Goal: Navigation & Orientation: Understand site structure

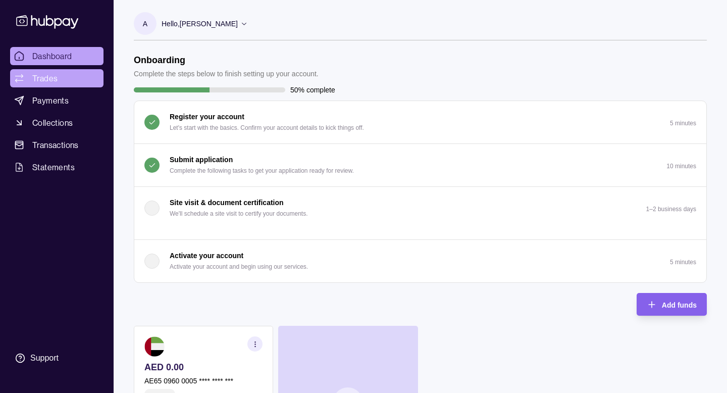
click at [75, 77] on link "Trades" at bounding box center [56, 78] width 93 height 18
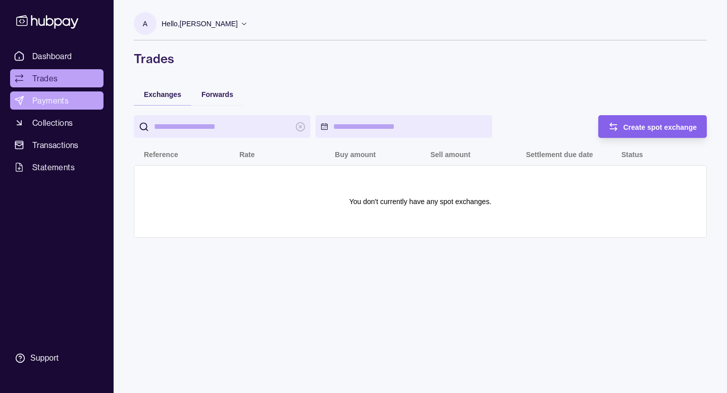
click at [71, 102] on link "Payments" at bounding box center [56, 100] width 93 height 18
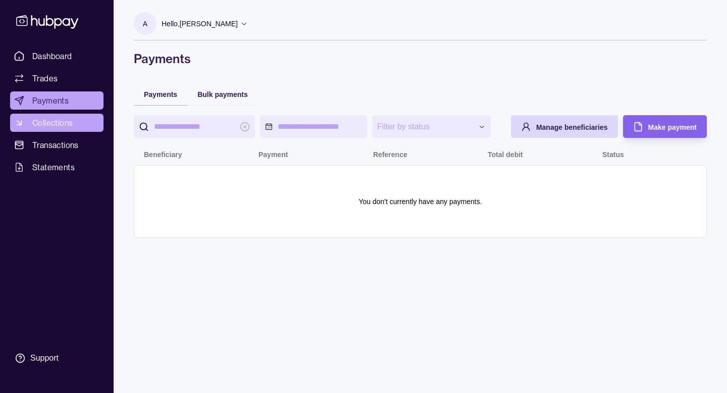
click at [68, 131] on link "Collections" at bounding box center [56, 123] width 93 height 18
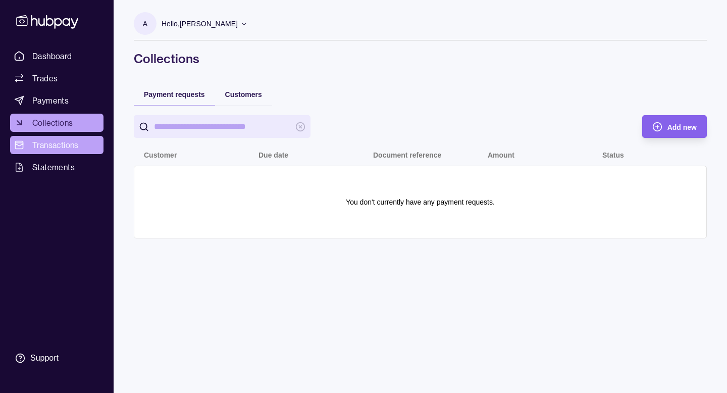
click at [92, 139] on link "Transactions" at bounding box center [56, 145] width 93 height 18
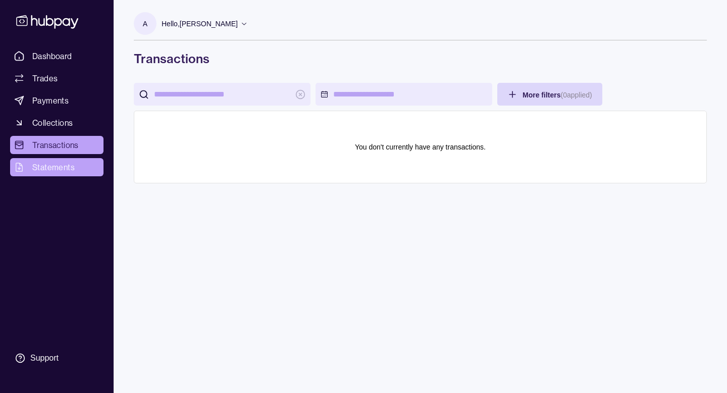
click at [68, 162] on span "Statements" at bounding box center [53, 167] width 42 height 12
